Goal: Task Accomplishment & Management: Manage account settings

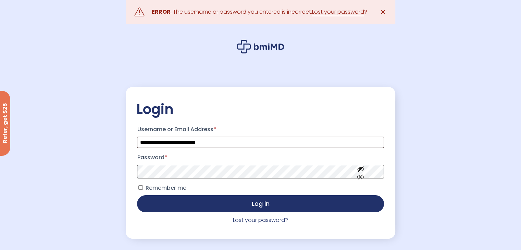
click at [137, 195] on button "Log in" at bounding box center [260, 203] width 247 height 17
click at [361, 177] on button "Show password" at bounding box center [361, 183] width 38 height 24
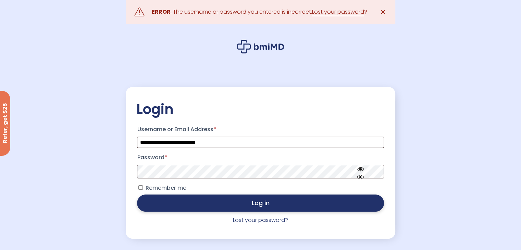
click at [258, 206] on button "Log in" at bounding box center [260, 203] width 247 height 17
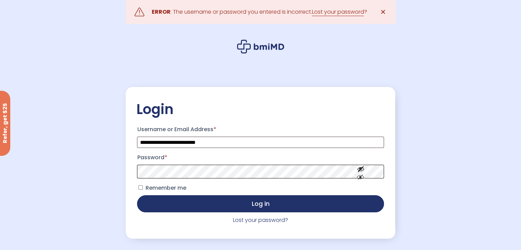
click at [137, 195] on button "Log in" at bounding box center [260, 203] width 247 height 17
click at [343, 10] on link "Lost your password" at bounding box center [338, 12] width 52 height 8
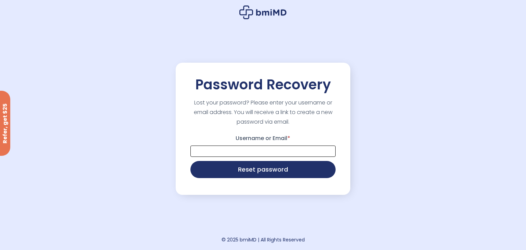
click at [275, 153] on input "Username or Email *" at bounding box center [263, 151] width 145 height 11
click at [417, 169] on div "Password Recovery Lost your password? Please enter your username or email addre…" at bounding box center [263, 125] width 526 height 250
click at [278, 150] on input "Username or Email *" at bounding box center [263, 151] width 145 height 11
type input "**********"
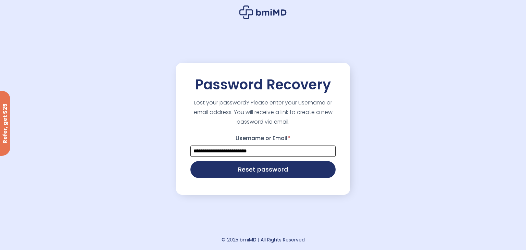
click at [191, 161] on button "Reset password" at bounding box center [263, 169] width 145 height 17
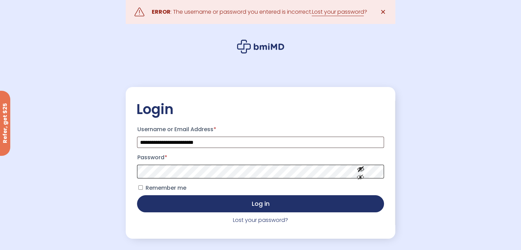
click at [137, 195] on button "Log in" at bounding box center [260, 203] width 247 height 17
click at [385, 11] on span "✕" at bounding box center [383, 12] width 6 height 10
